Goal: Book appointment/travel/reservation

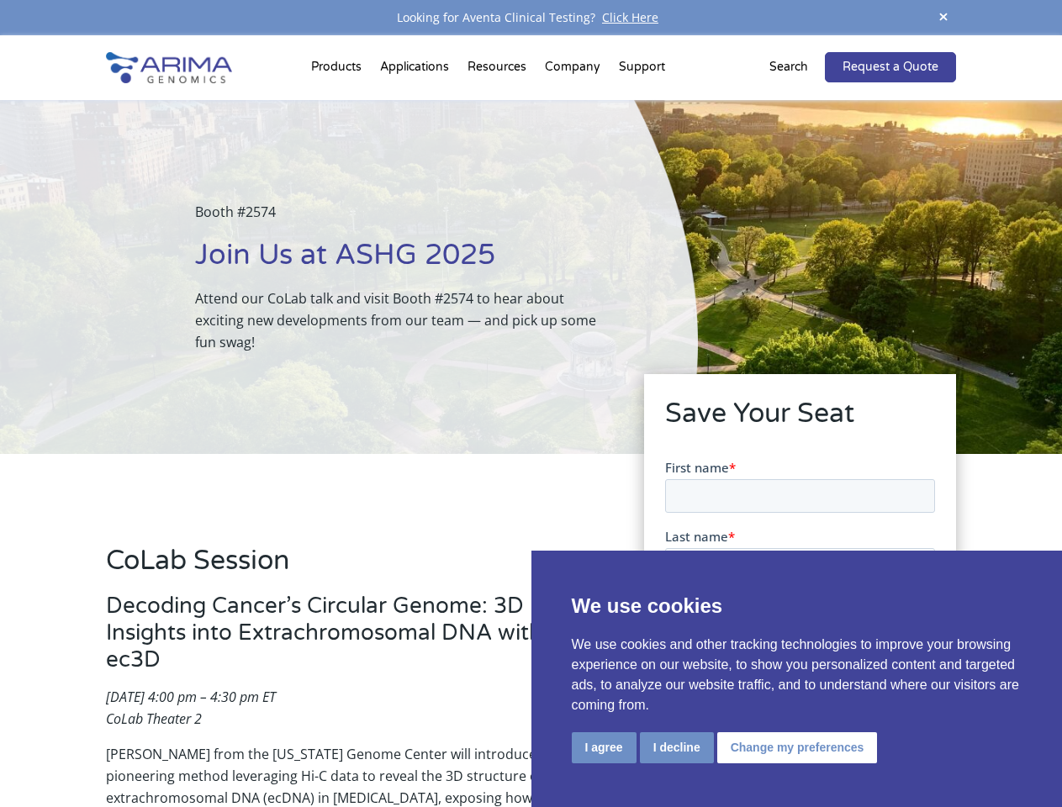
click at [531, 404] on div "Booth #2574 Join Us at ASHG 2025 Attend our CoLab talk and visit Booth #2574 to…" at bounding box center [349, 277] width 698 height 354
click at [604, 748] on button "I agree" at bounding box center [604, 748] width 65 height 31
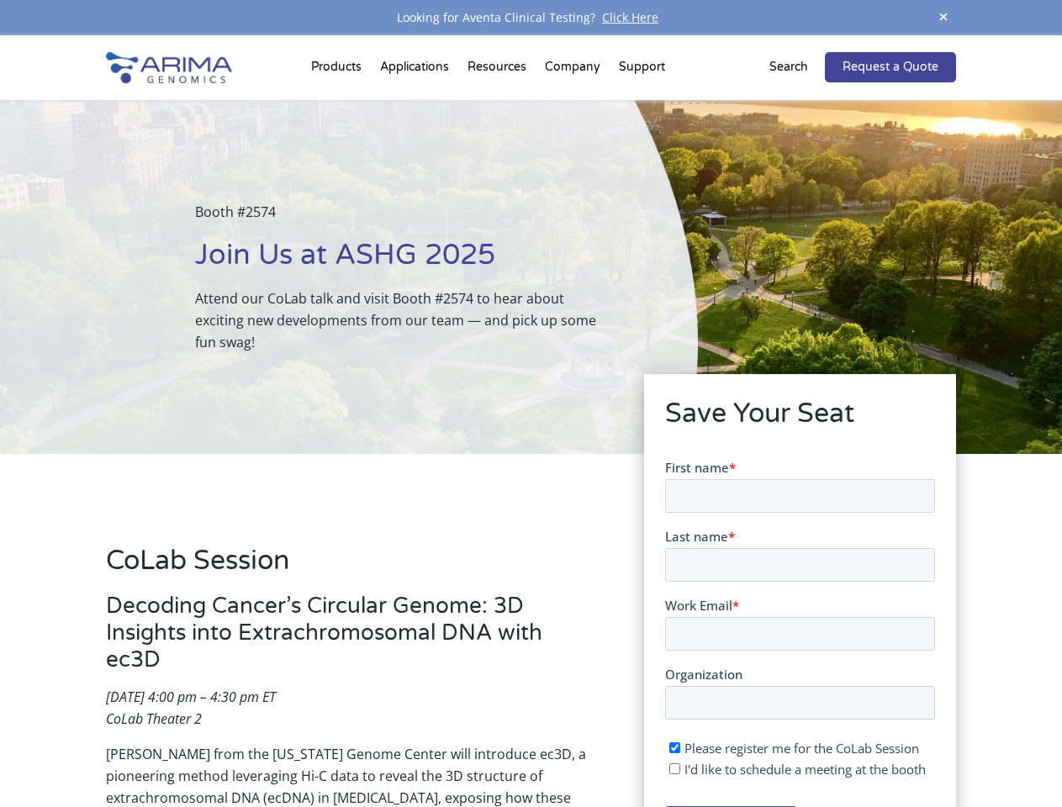
click at [675, 769] on input "I'd like to schedule a meeting at the booth" at bounding box center [674, 768] width 11 height 11
click at [794, 769] on span "I'd like to schedule a meeting at the booth" at bounding box center [804, 768] width 241 height 17
click at [680, 769] on input "I'd like to schedule a meeting at the booth" at bounding box center [674, 768] width 11 height 11
checkbox input "false"
click at [944, 18] on span at bounding box center [943, 18] width 25 height 23
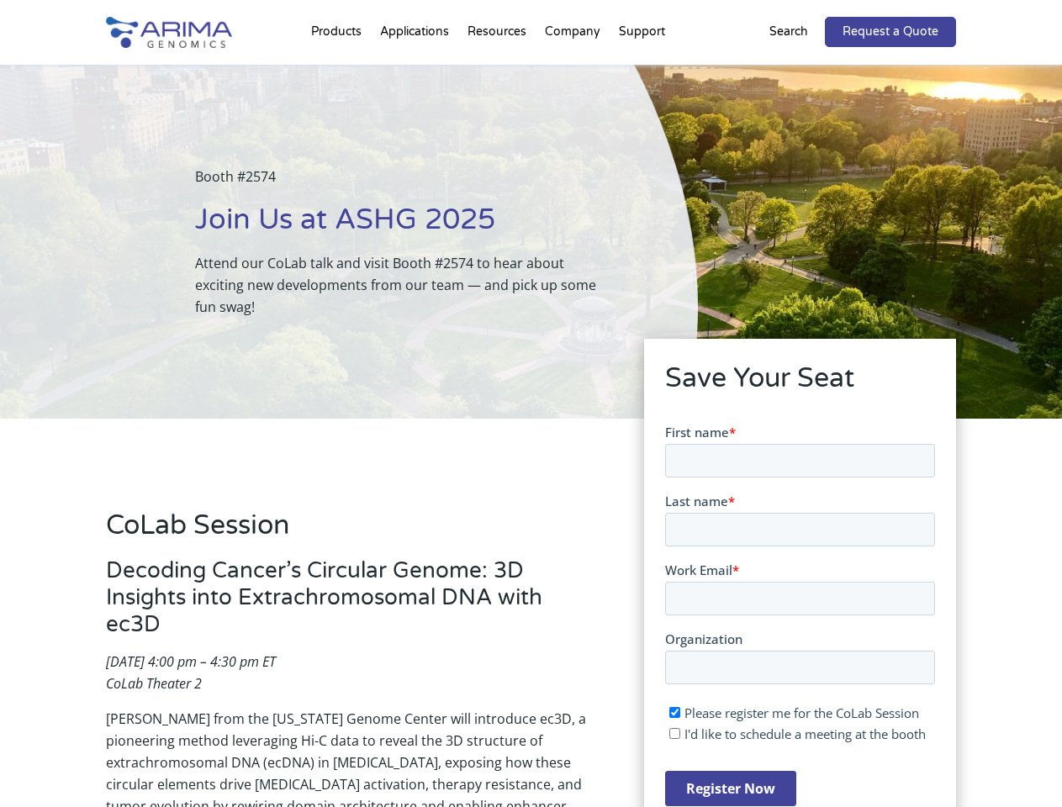
click at [339, 71] on div "Booth #2574 Join Us at ASHG 2025 Attend our CoLab talk and visit Booth #2574 to…" at bounding box center [349, 242] width 698 height 354
click at [499, 71] on div "Booth #2574 Join Us at ASHG 2025 Attend our CoLab talk and visit Booth #2574 to…" at bounding box center [349, 242] width 698 height 354
click at [574, 71] on div "Booth #2574 Join Us at ASHG 2025 Attend our CoLab talk and visit Booth #2574 to…" at bounding box center [349, 242] width 698 height 354
click at [642, 71] on div "Booth #2574 Join Us at ASHG 2025 Attend our CoLab talk and visit Booth #2574 to…" at bounding box center [349, 242] width 698 height 354
